Goal: Find specific fact: Find contact information

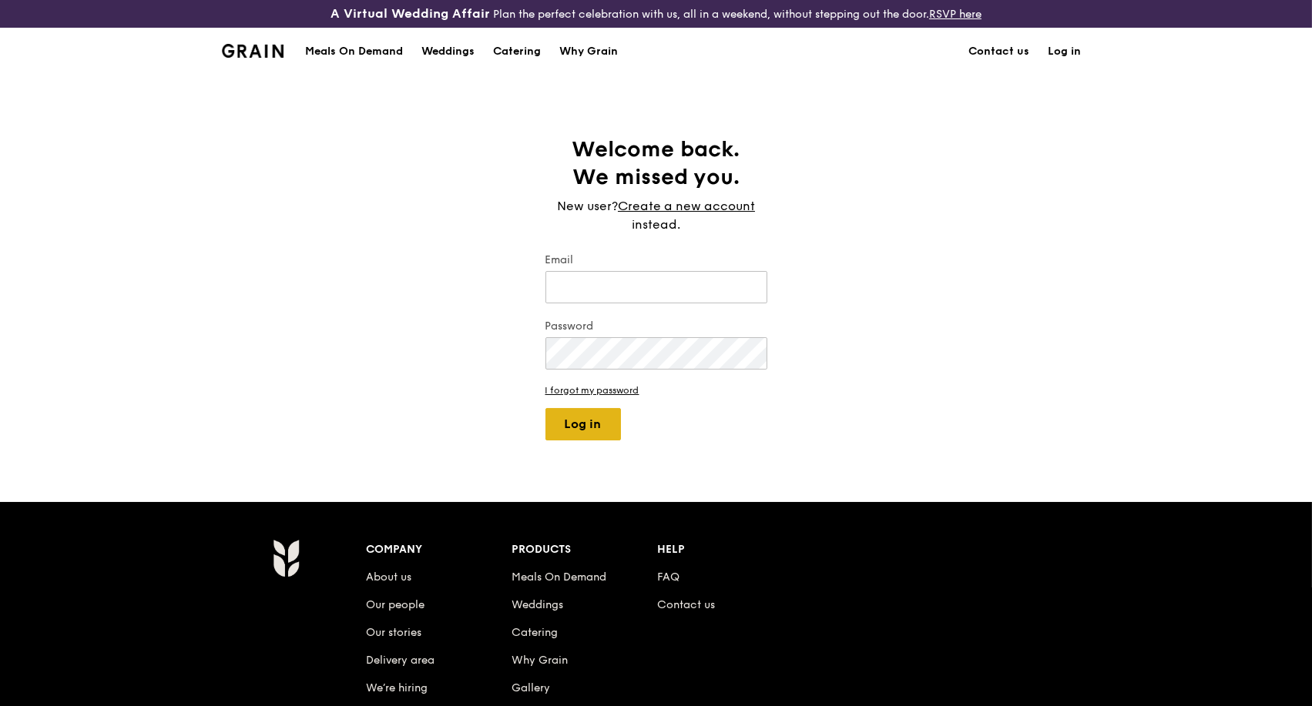
type input "[PERSON_NAME][EMAIL_ADDRESS][DOMAIN_NAME]"
click at [592, 426] on button "Log in" at bounding box center [583, 424] width 76 height 32
select select "100"
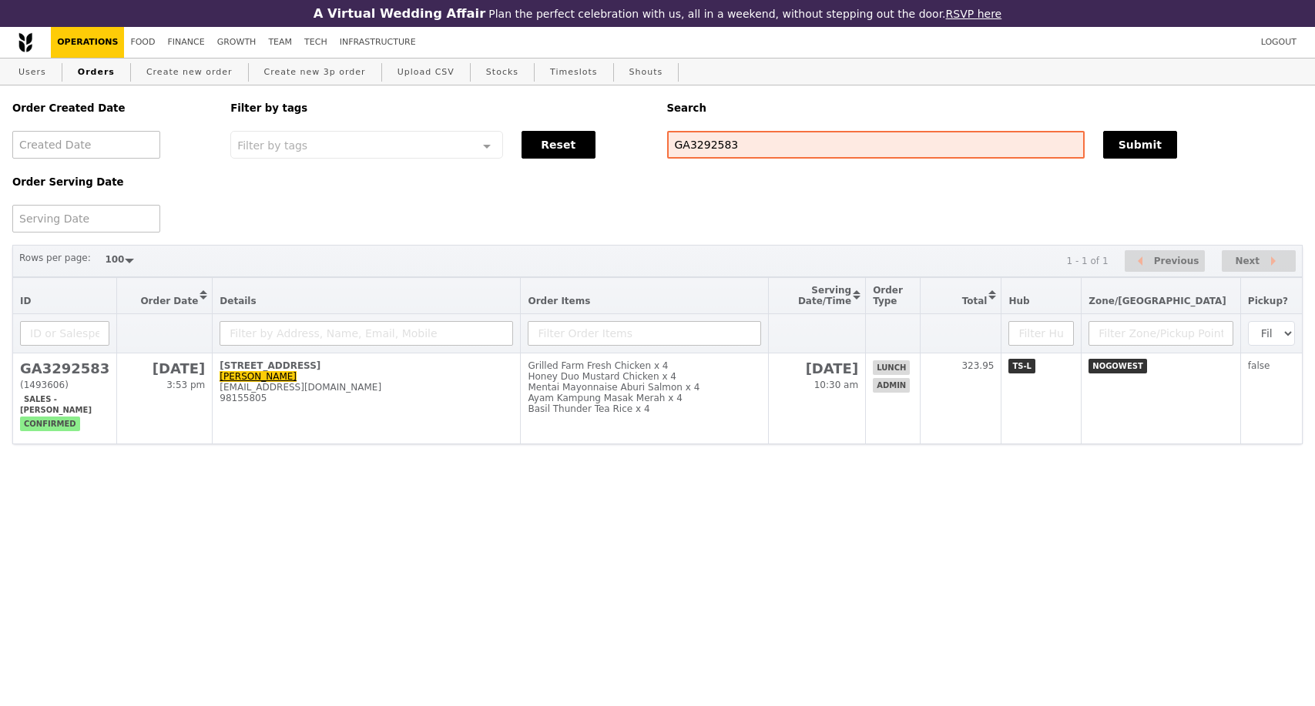
select select "100"
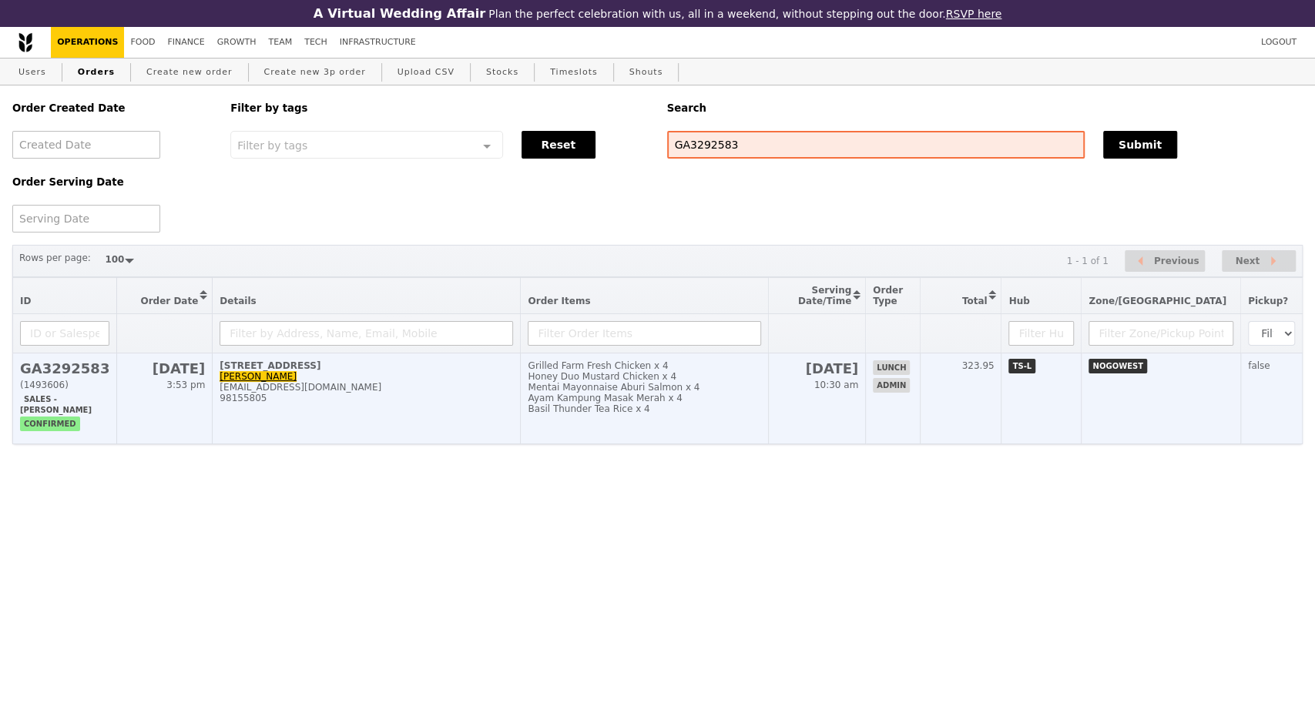
click at [341, 391] on td "2A Woodlands Ind Park D Street 2 Sin Xin Zhi xin-zhi.sin@takeda.com 98155805" at bounding box center [367, 399] width 308 height 91
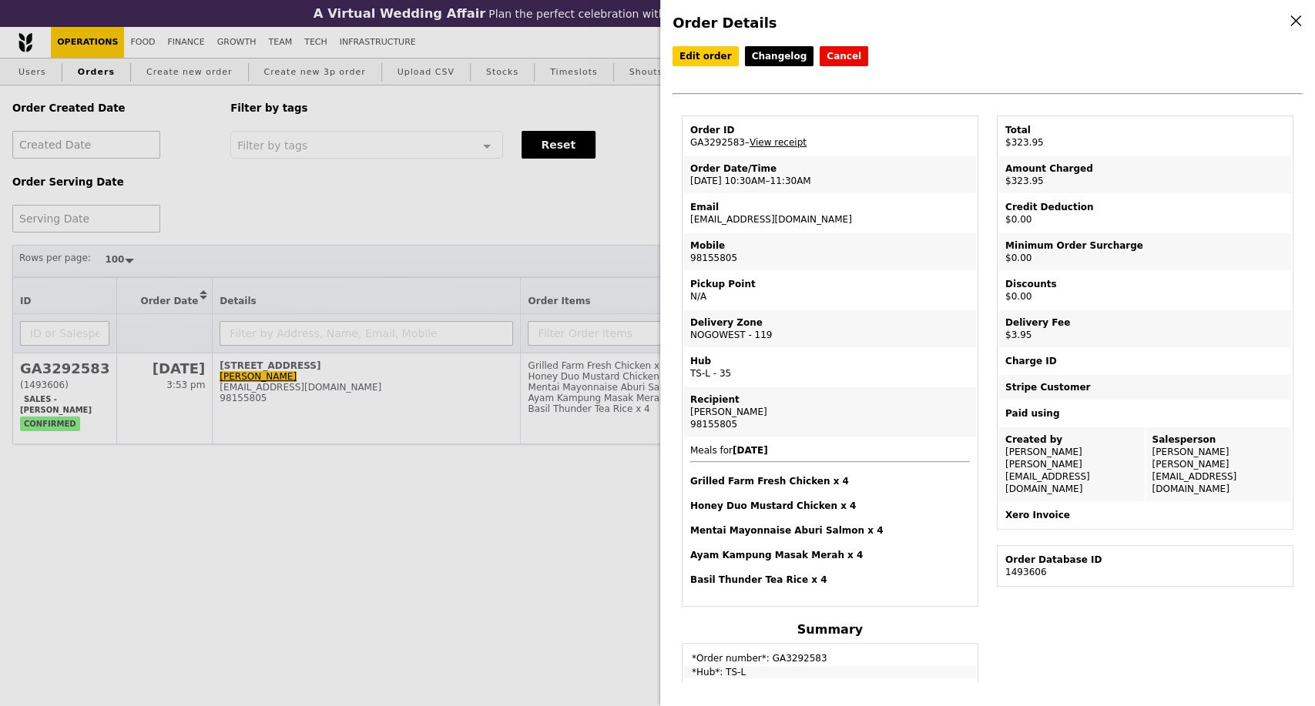
drag, startPoint x: 802, startPoint y: 230, endPoint x: 690, endPoint y: 225, distance: 111.8
click at [690, 225] on td "Email [EMAIL_ADDRESS][DOMAIN_NAME]" at bounding box center [830, 213] width 292 height 37
copy td "[EMAIL_ADDRESS][DOMAIN_NAME]"
click at [288, 218] on div "Order Details Edit order Changelog Cancel Order ID GA3292583 – View receipt Ord…" at bounding box center [657, 353] width 1315 height 706
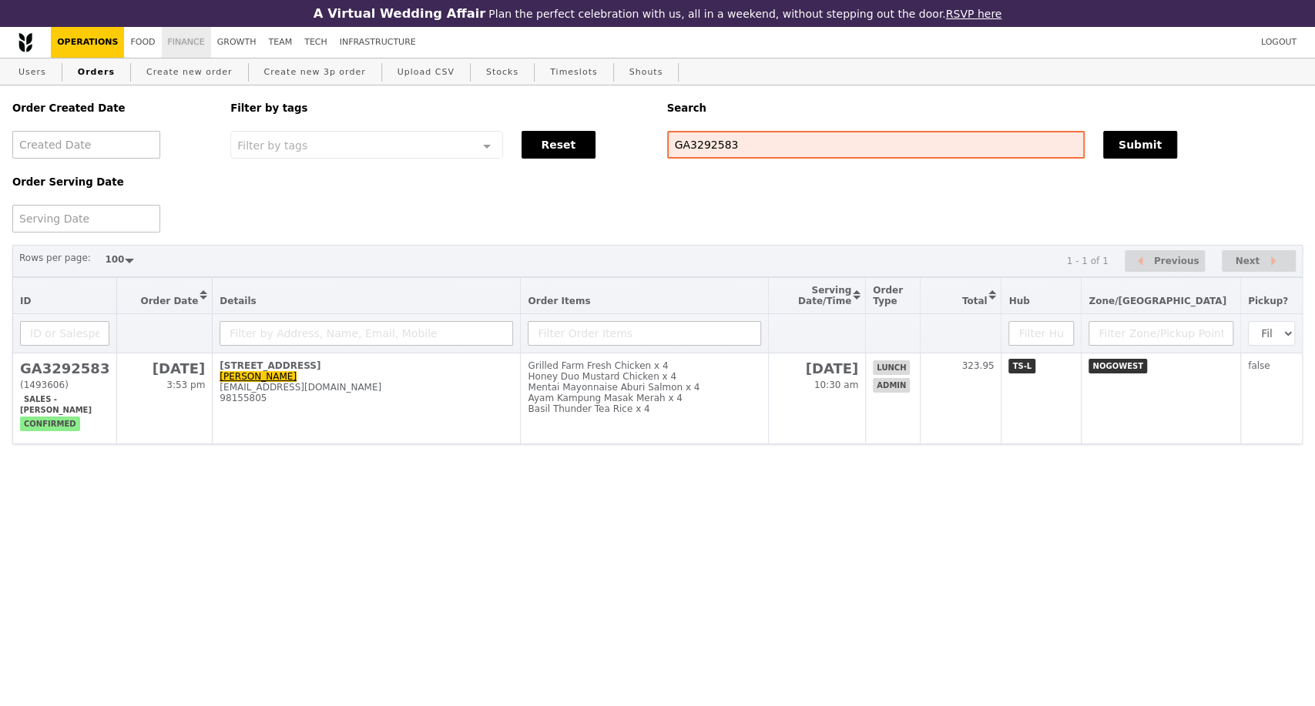
click at [186, 46] on link "Finance" at bounding box center [186, 42] width 49 height 31
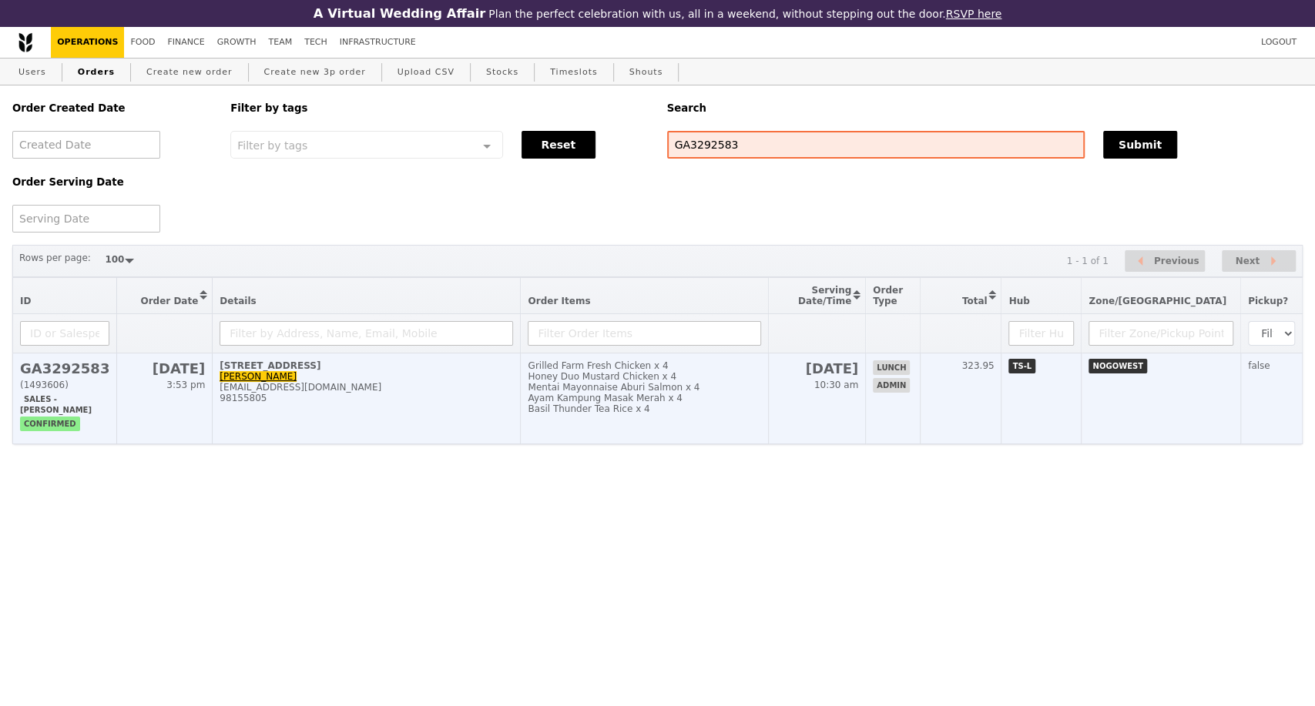
click at [375, 404] on div "98155805" at bounding box center [367, 398] width 294 height 11
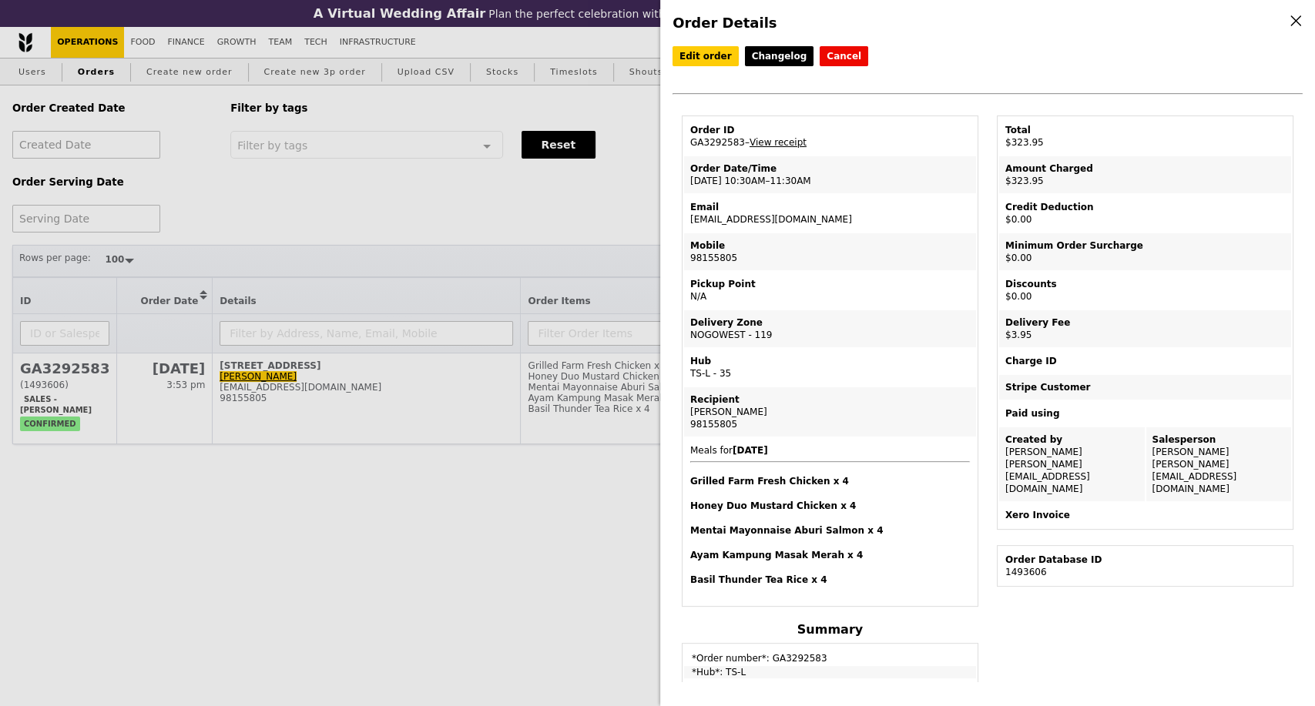
drag, startPoint x: 730, startPoint y: 428, endPoint x: 690, endPoint y: 428, distance: 40.1
click at [690, 428] on div "98155805" at bounding box center [830, 424] width 280 height 12
click at [257, 475] on div "Order Details Edit order Changelog Cancel Order ID GA3292583 – View receipt Ord…" at bounding box center [657, 353] width 1315 height 706
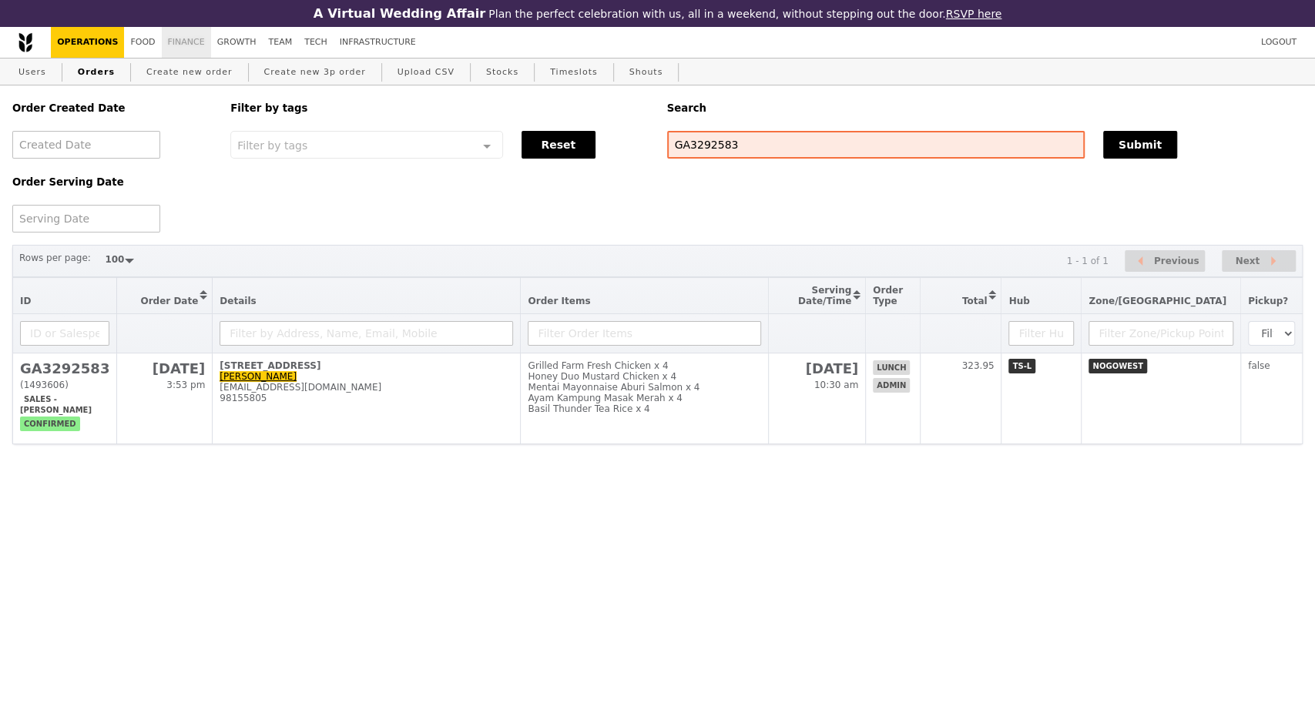
click at [179, 43] on link "Finance" at bounding box center [186, 42] width 49 height 31
select select "100"
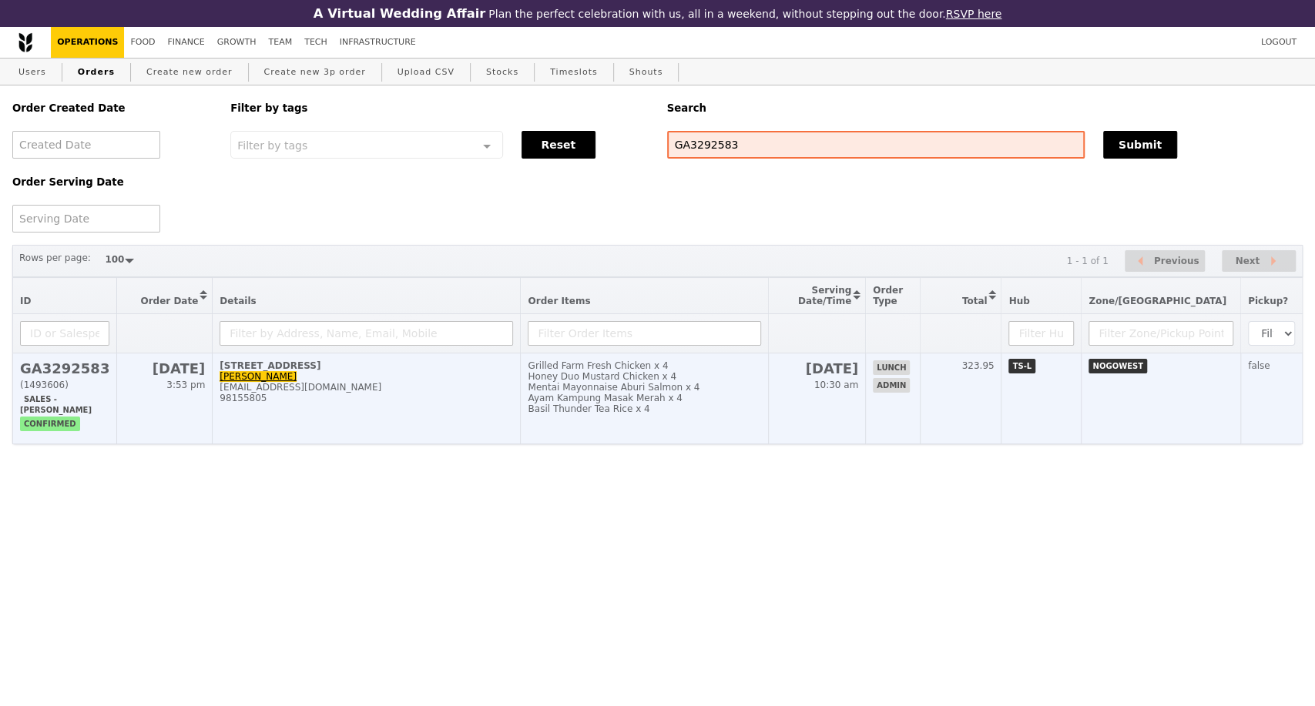
click at [505, 404] on div "98155805" at bounding box center [367, 398] width 294 height 11
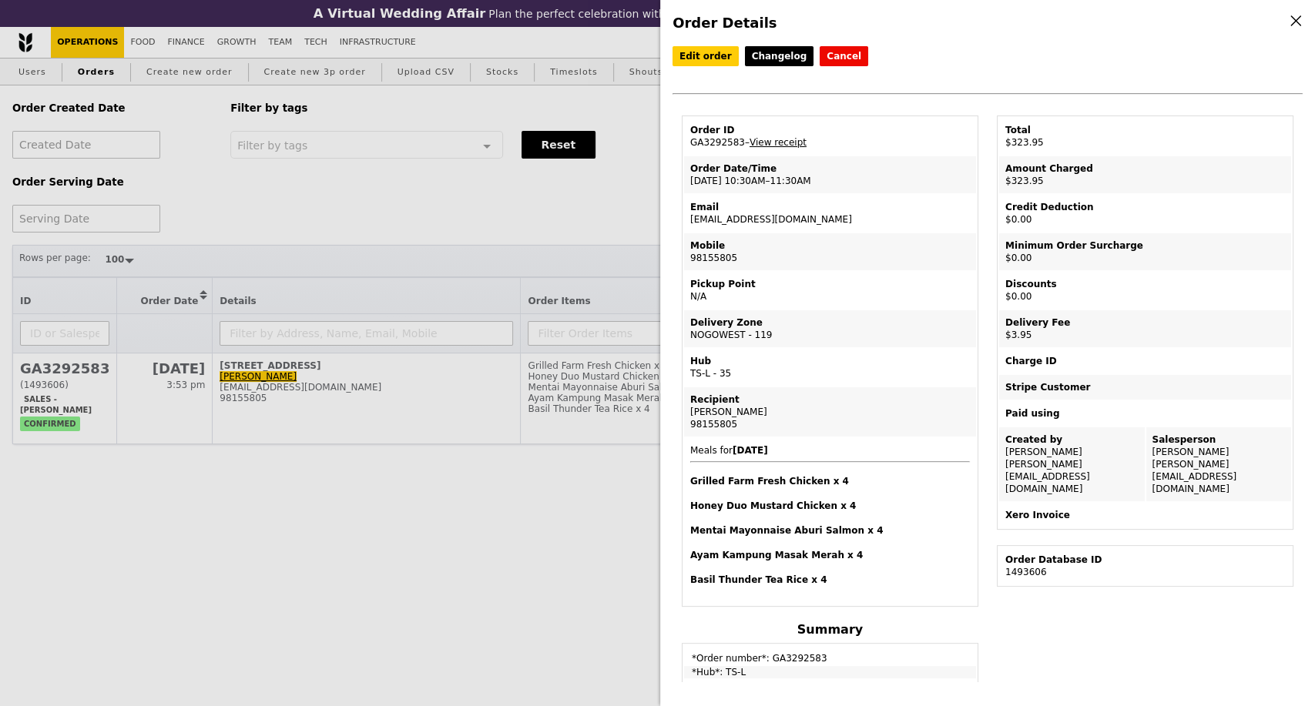
copy td "[EMAIL_ADDRESS][DOMAIN_NAME]"
drag, startPoint x: 790, startPoint y: 230, endPoint x: 690, endPoint y: 225, distance: 99.5
click at [690, 225] on td "Email [EMAIL_ADDRESS][DOMAIN_NAME]" at bounding box center [830, 213] width 292 height 37
click at [173, 40] on div "Order Details Edit order Changelog Cancel Order ID GA3292583 – View receipt Ord…" at bounding box center [657, 353] width 1315 height 706
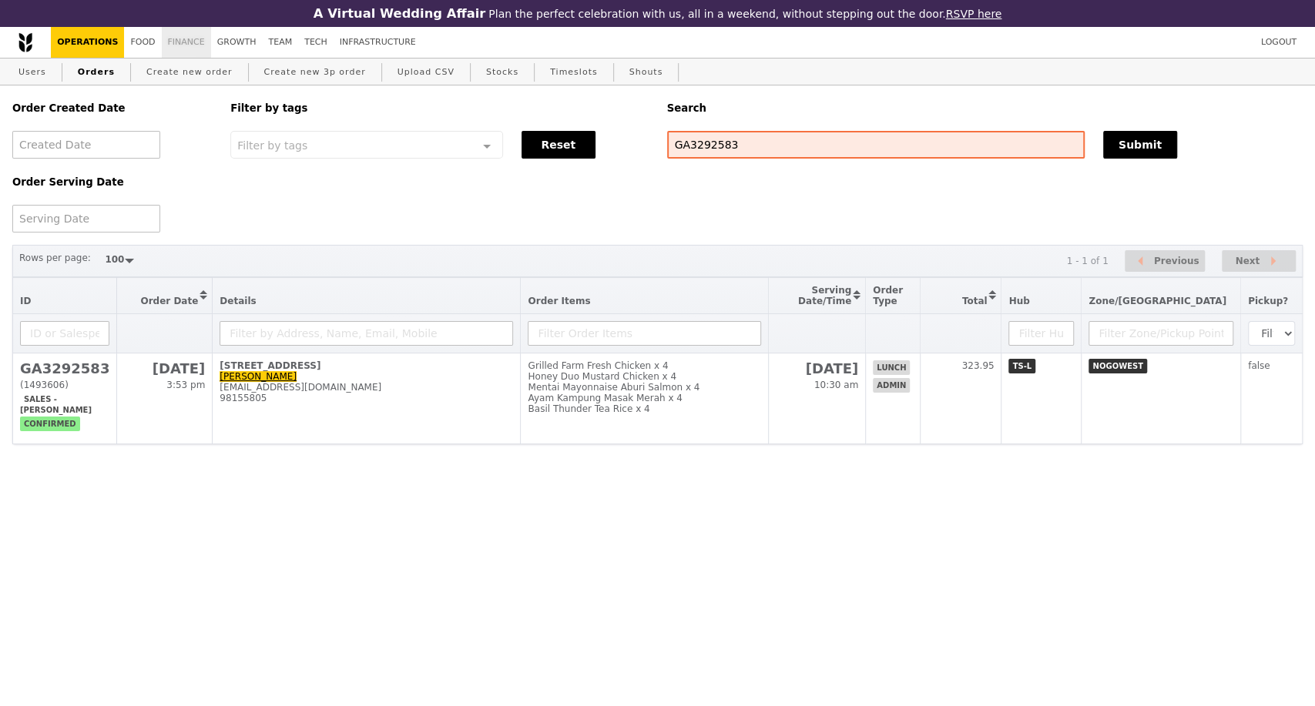
click at [173, 42] on link "Finance" at bounding box center [186, 42] width 49 height 31
select select "100"
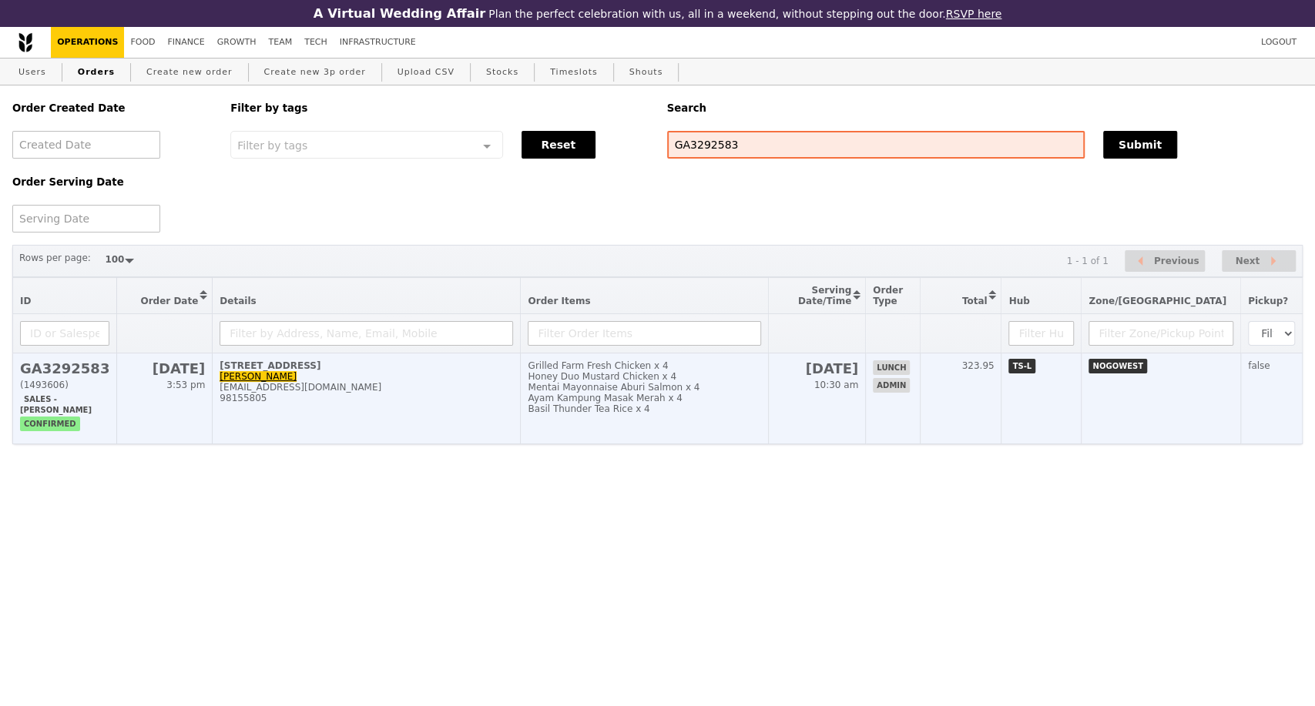
click at [389, 393] on td "2A Woodlands Ind Park D Street 2 Sin Xin Zhi xin-zhi.sin@takeda.com 98155805" at bounding box center [367, 399] width 308 height 91
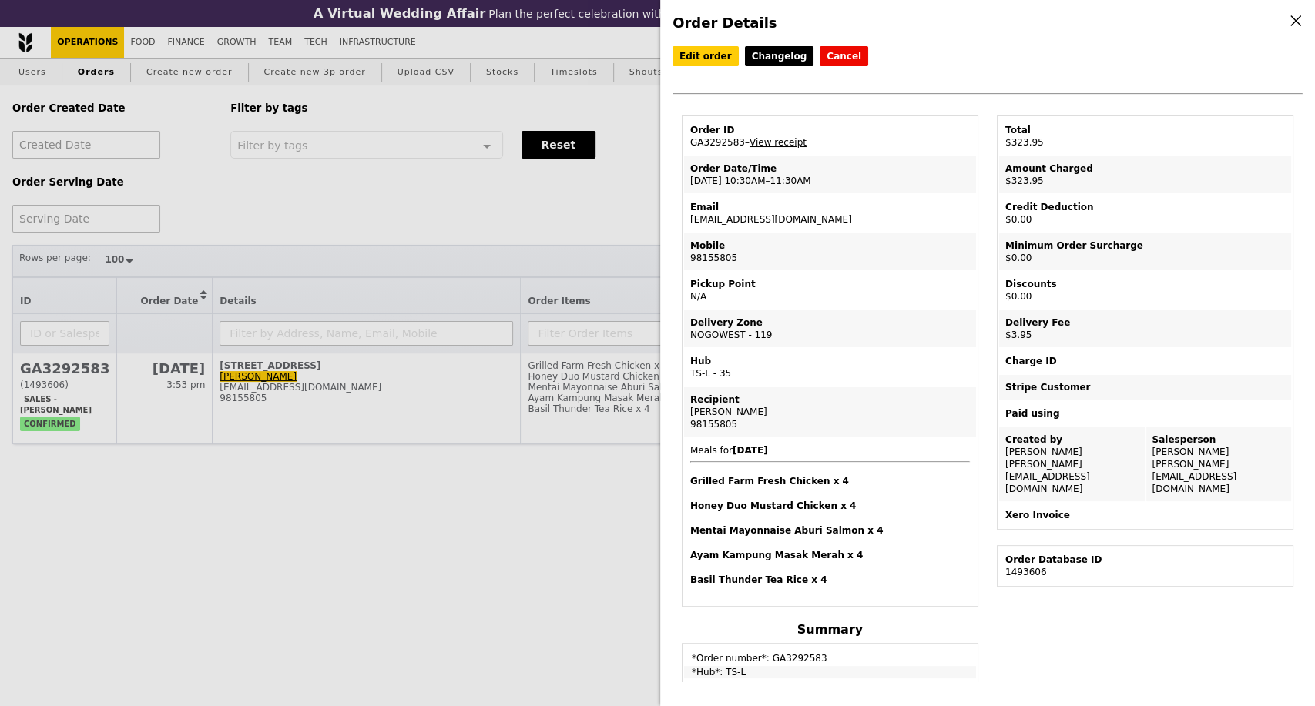
drag, startPoint x: 737, startPoint y: 418, endPoint x: 685, endPoint y: 417, distance: 52.4
click at [687, 418] on td "Recipient Sin Xin Zhi 98155805" at bounding box center [830, 412] width 292 height 49
copy div "[PERSON_NAME]"
click at [753, 413] on div "[PERSON_NAME]" at bounding box center [830, 412] width 280 height 12
drag, startPoint x: 740, startPoint y: 418, endPoint x: 794, endPoint y: 424, distance: 55.0
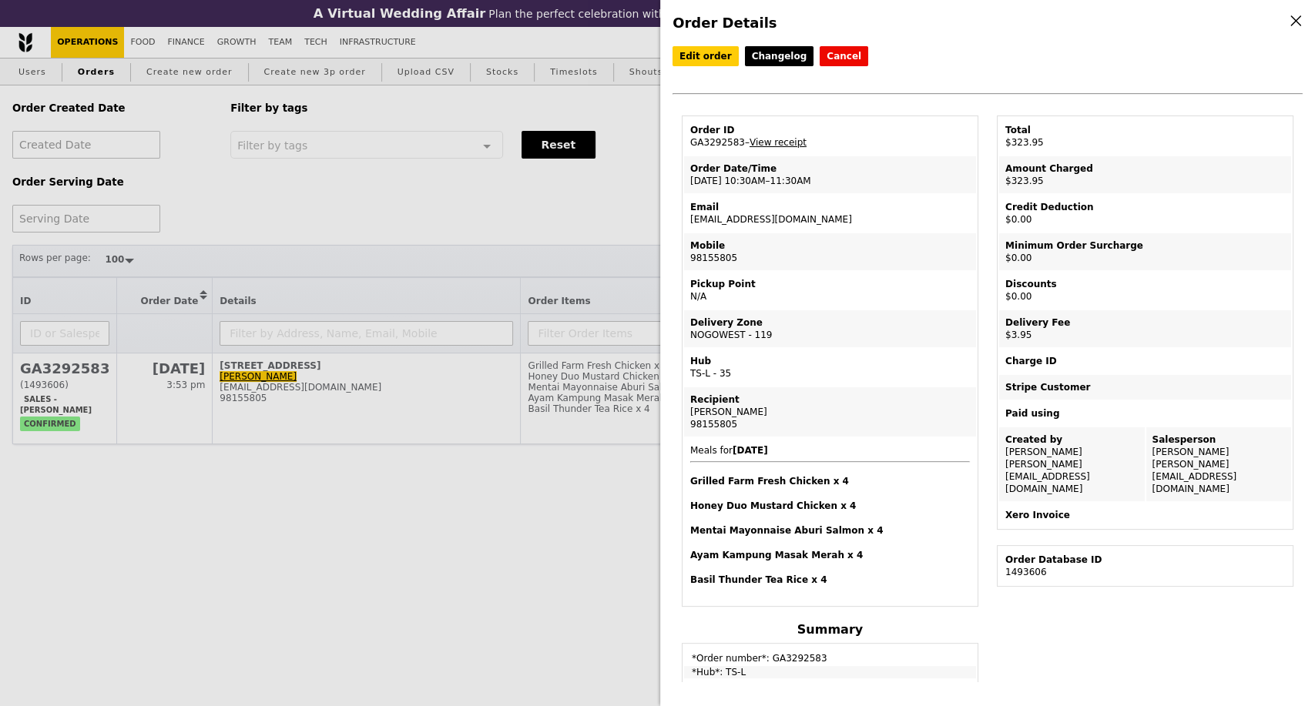
click at [686, 415] on td "Recipient Sin Xin Zhi 98155805" at bounding box center [830, 412] width 292 height 49
copy div "Sin Xin Zhi"
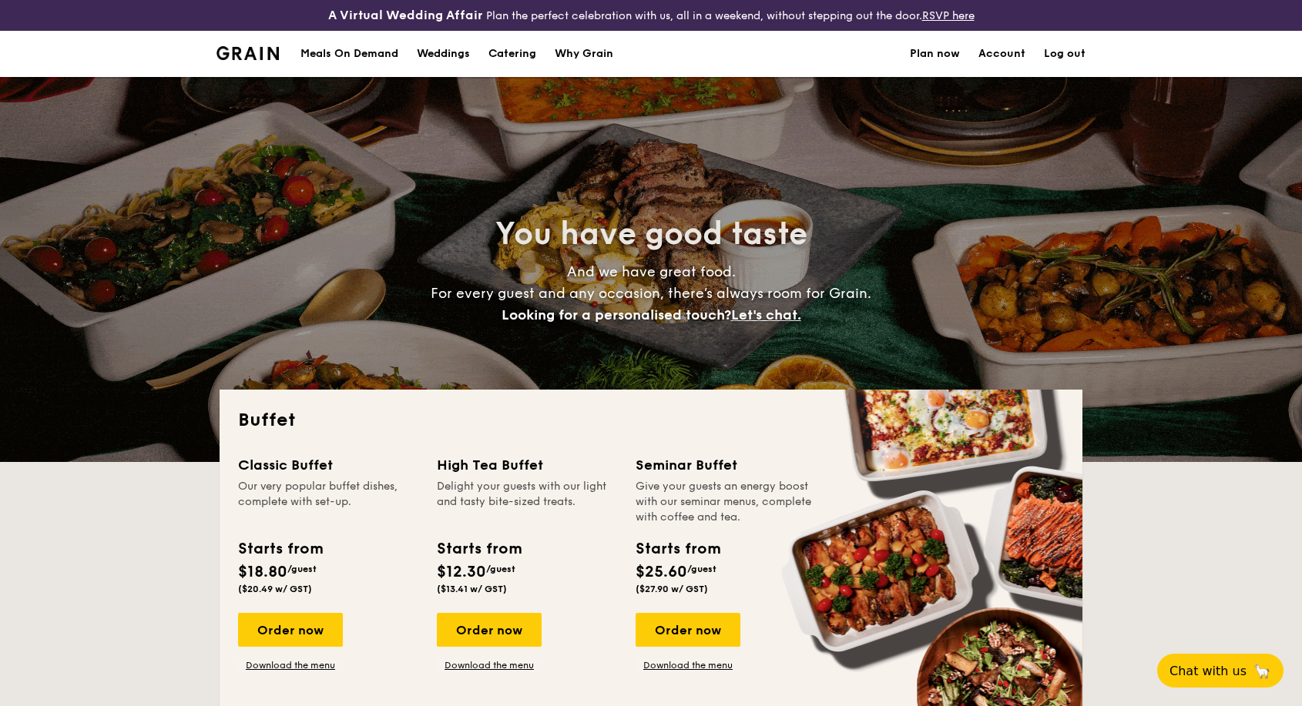
select select
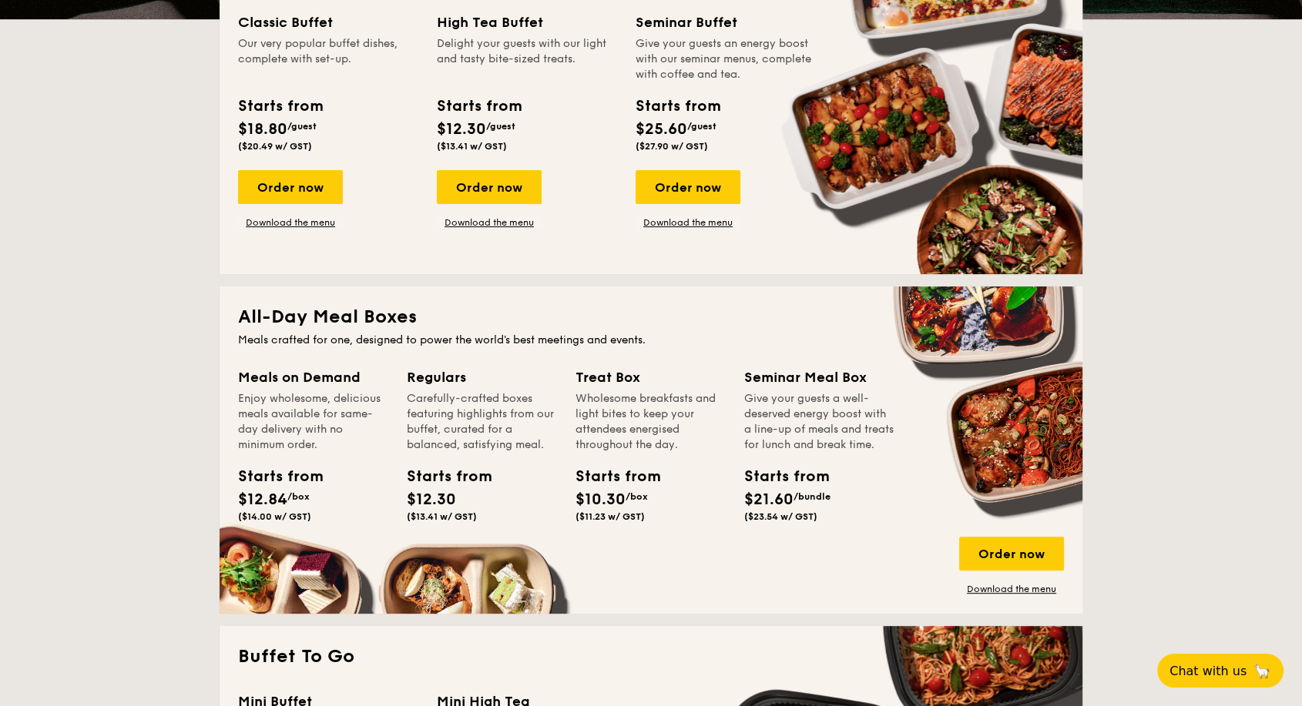
scroll to position [599, 0]
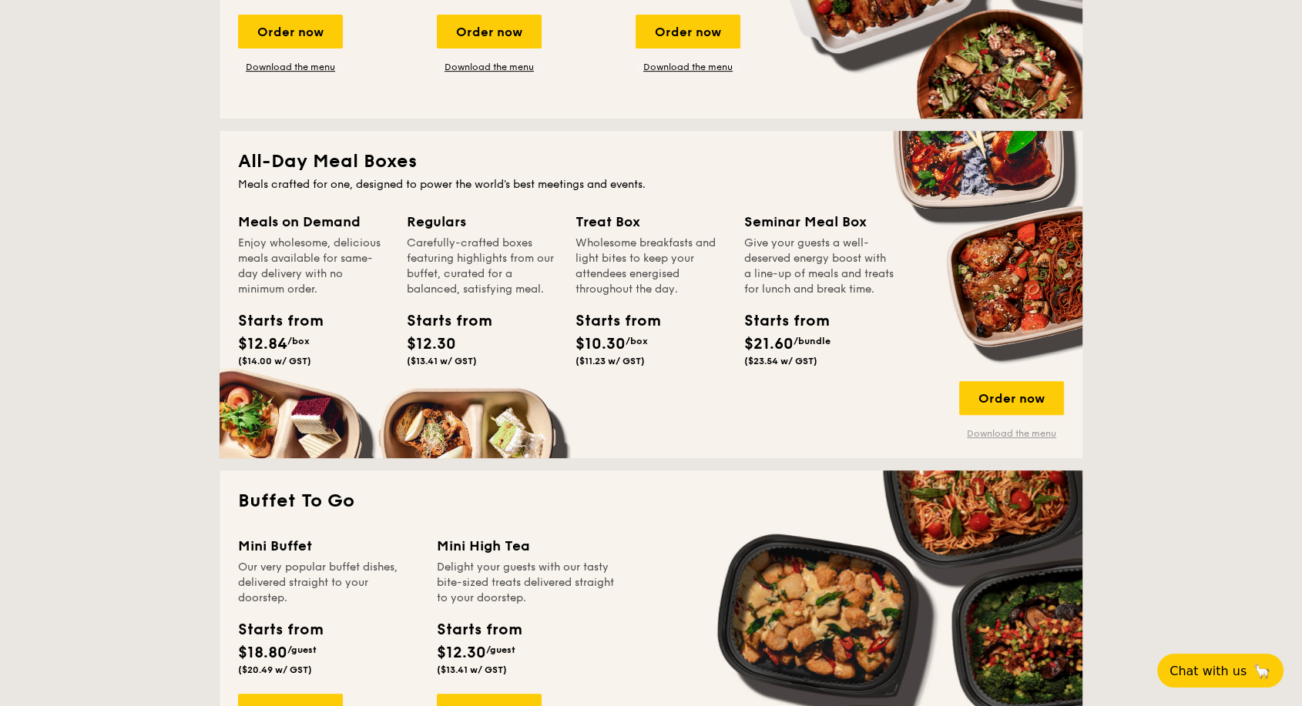
click at [997, 428] on link "Download the menu" at bounding box center [1011, 434] width 105 height 12
